Goal: Entertainment & Leisure: Consume media (video, audio)

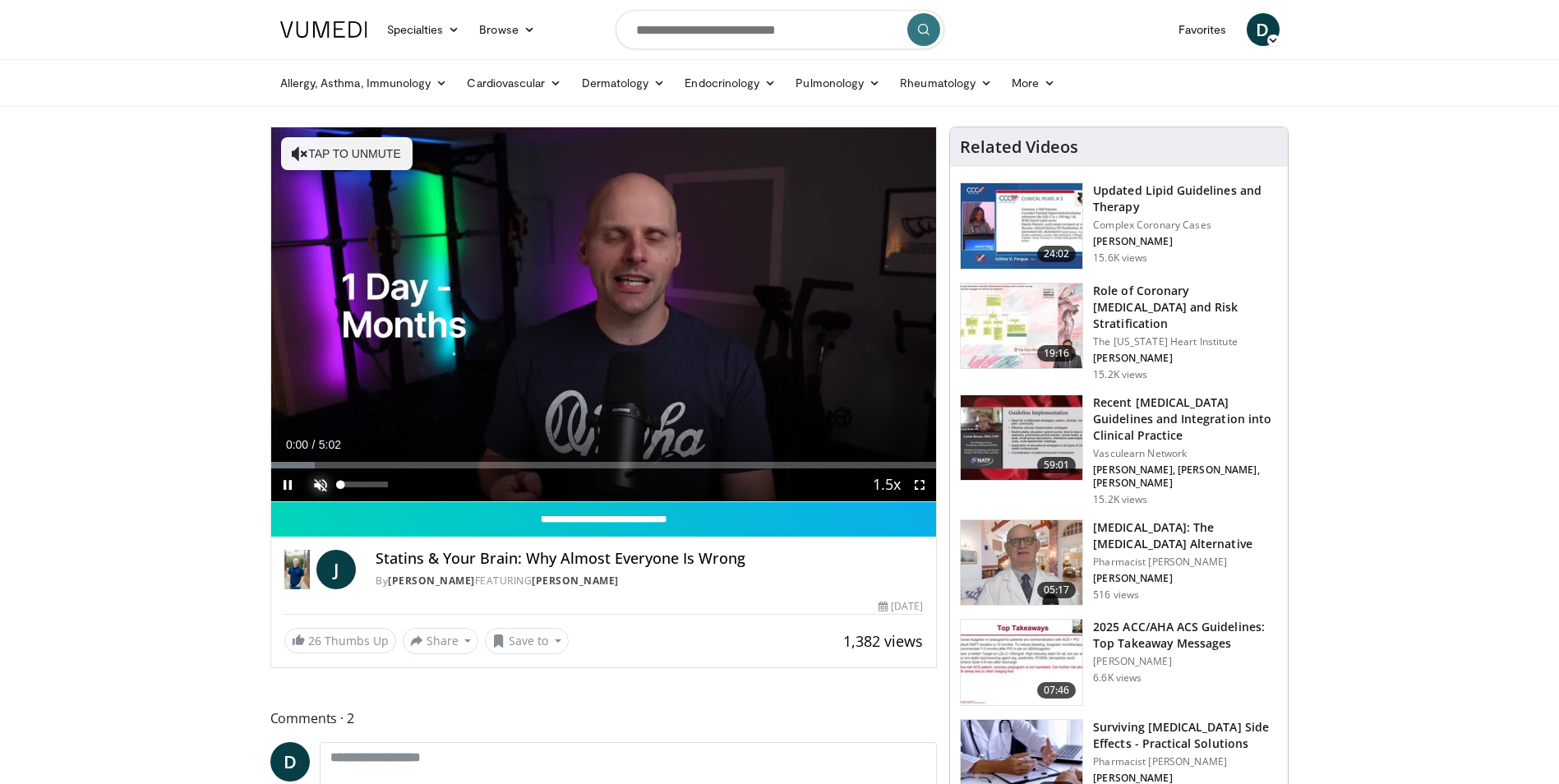
click at [315, 487] on span "Video Player" at bounding box center [321, 485] width 33 height 33
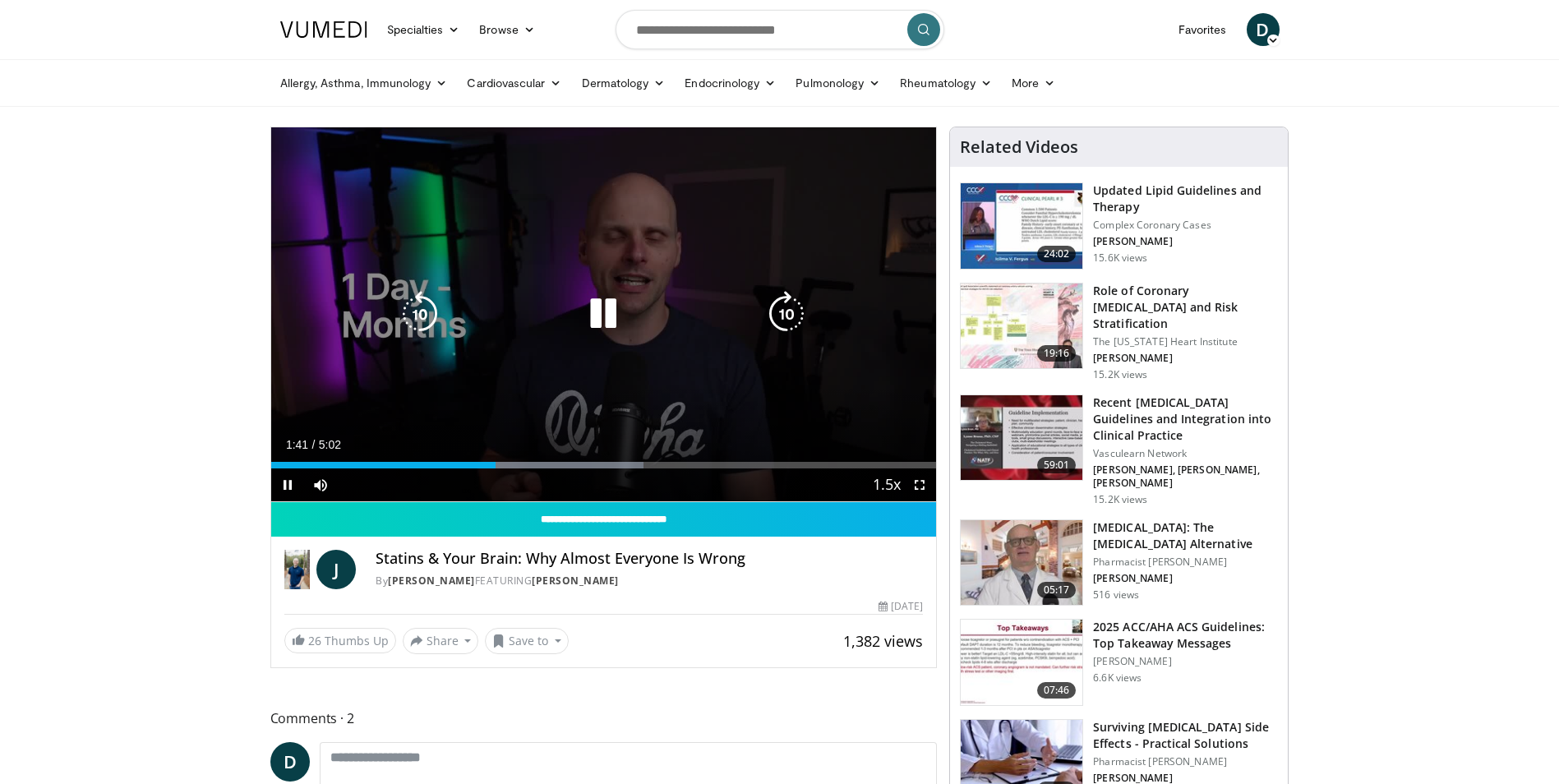
click at [602, 320] on icon "Video Player" at bounding box center [604, 314] width 46 height 46
